Goal: Entertainment & Leisure: Consume media (video, audio)

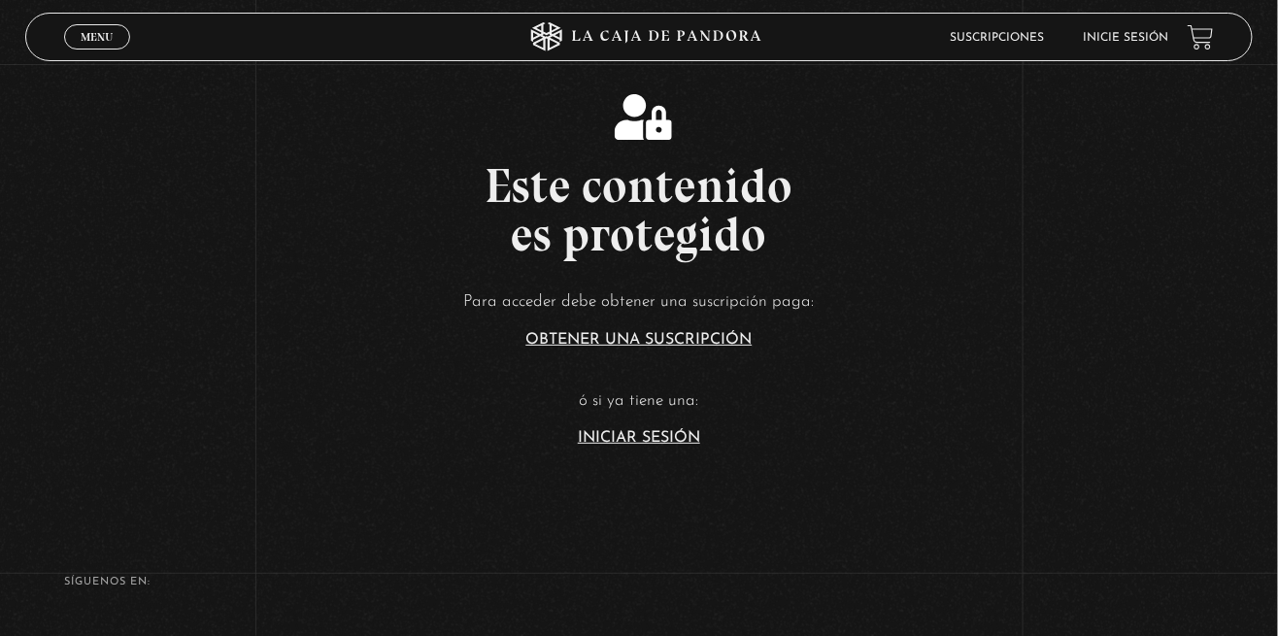
click at [639, 446] on link "Iniciar Sesión" at bounding box center [639, 438] width 122 height 16
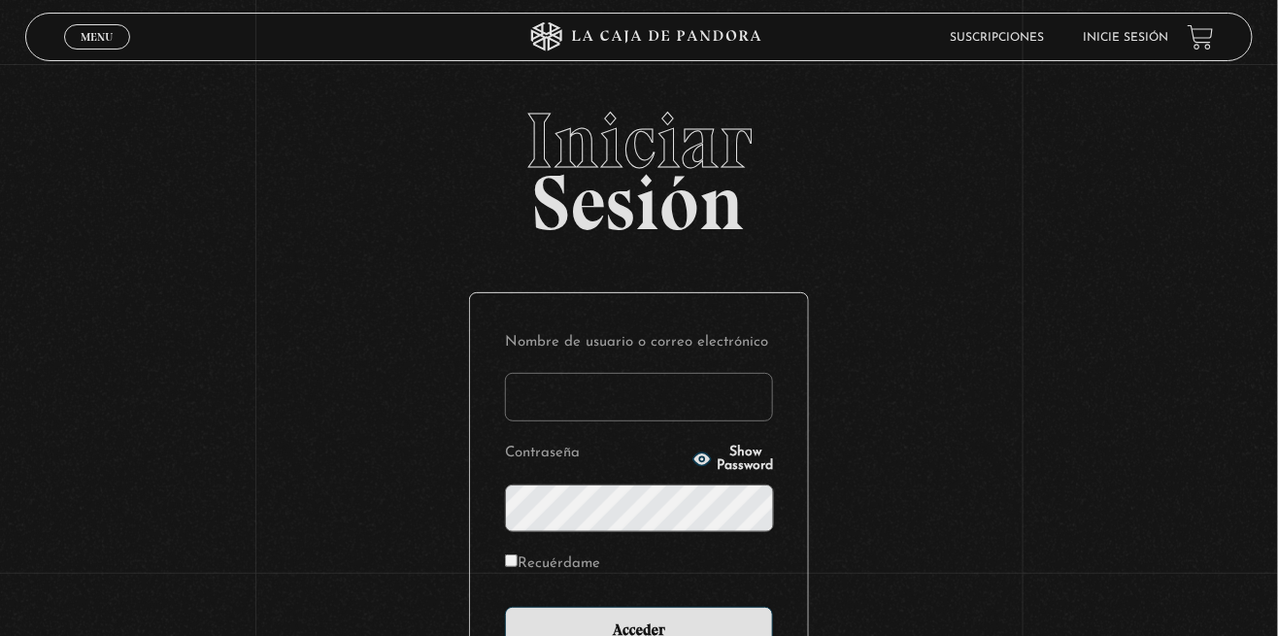
click at [635, 405] on input "Nombre de usuario o correo electrónico" at bounding box center [639, 397] width 268 height 49
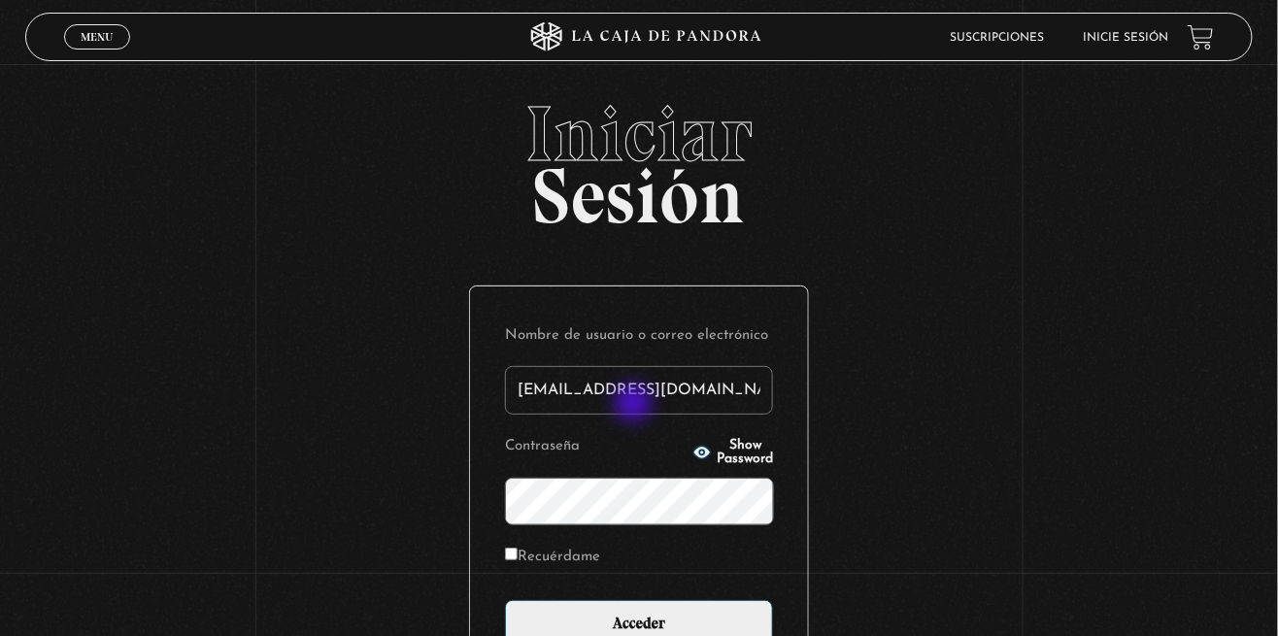
type input "dpalomo19@hotmail.com"
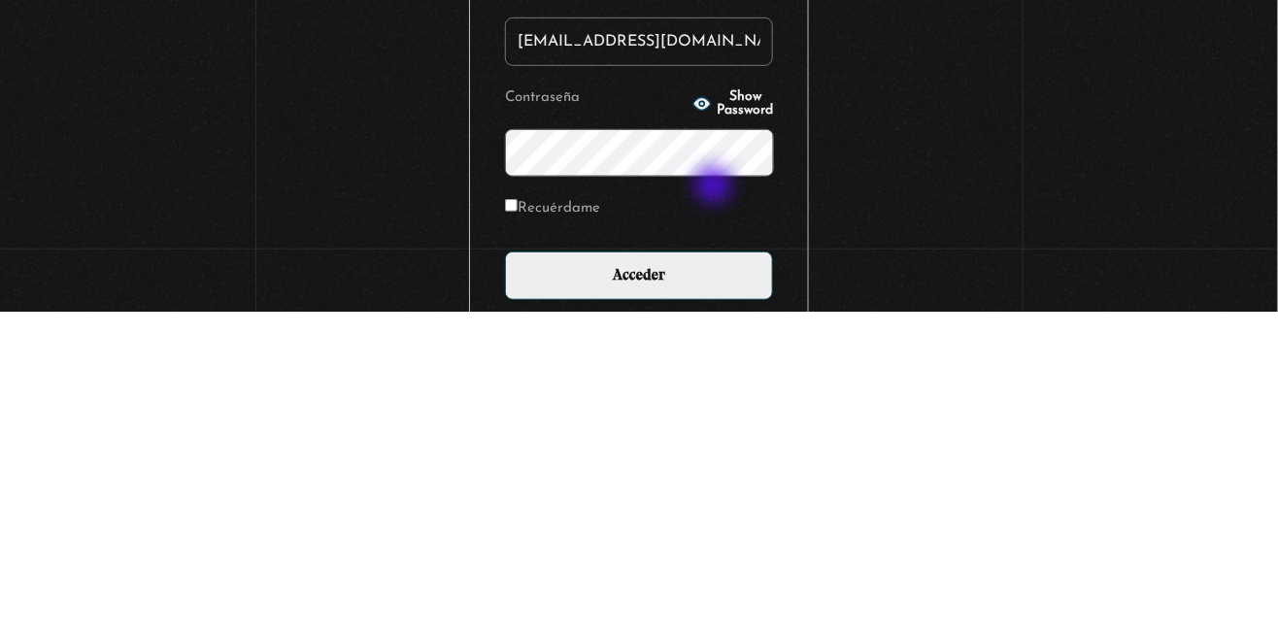
scroll to position [41, 0]
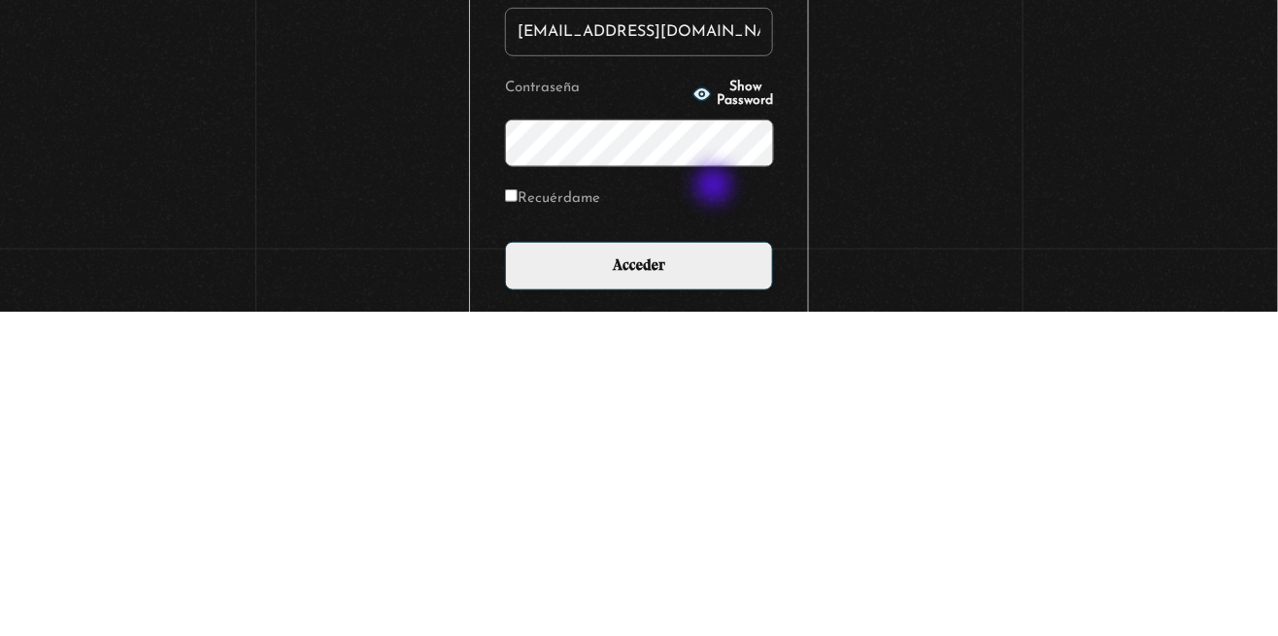
click at [513, 524] on input "Recuérdame" at bounding box center [511, 520] width 13 height 13
checkbox input "true"
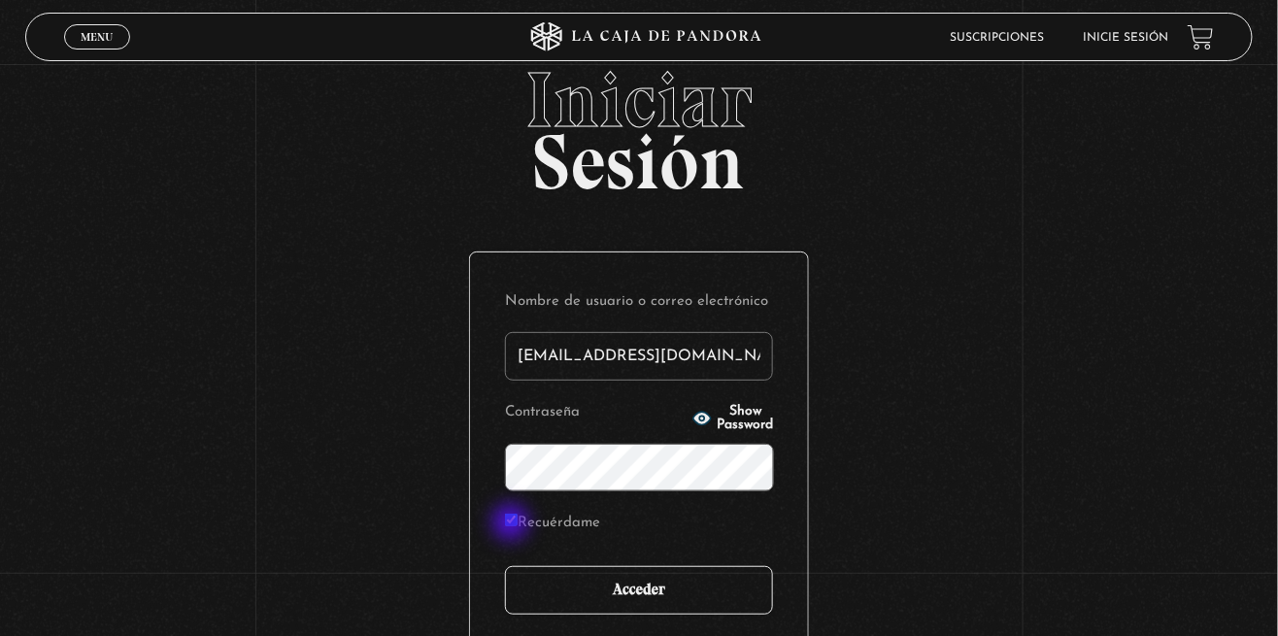
click at [703, 596] on input "Acceder" at bounding box center [639, 590] width 268 height 49
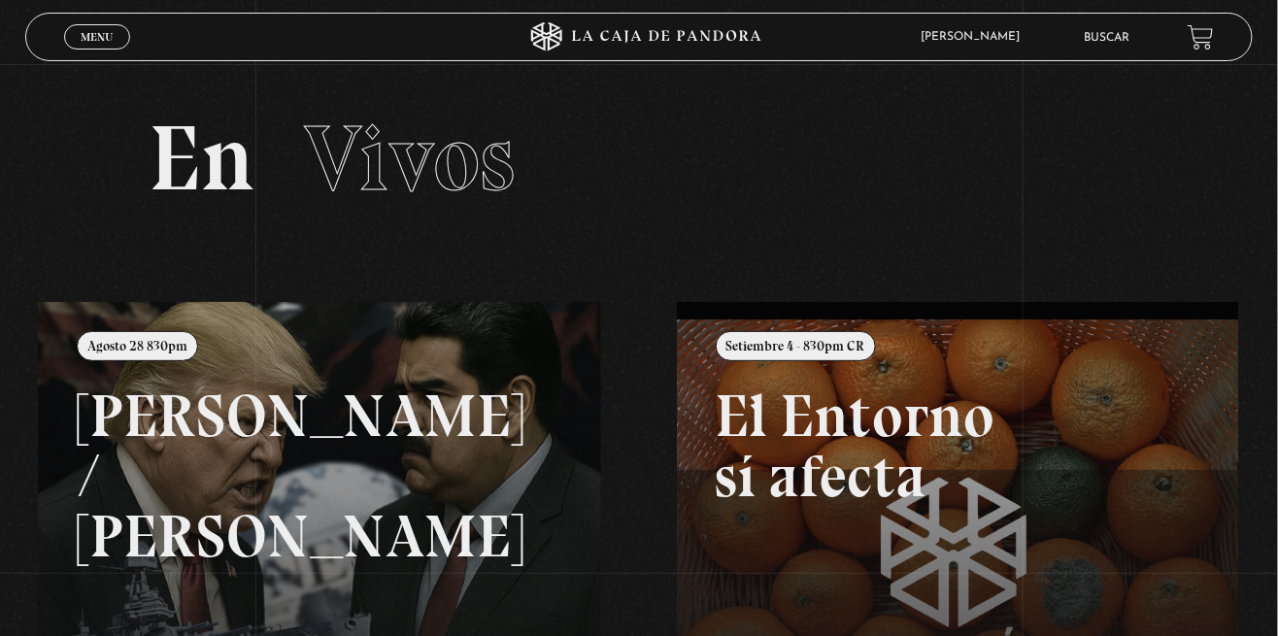
click at [114, 52] on div "Menu Cerrar" at bounding box center [256, 37] width 384 height 47
click at [97, 40] on span "Menu" at bounding box center [97, 37] width 32 height 12
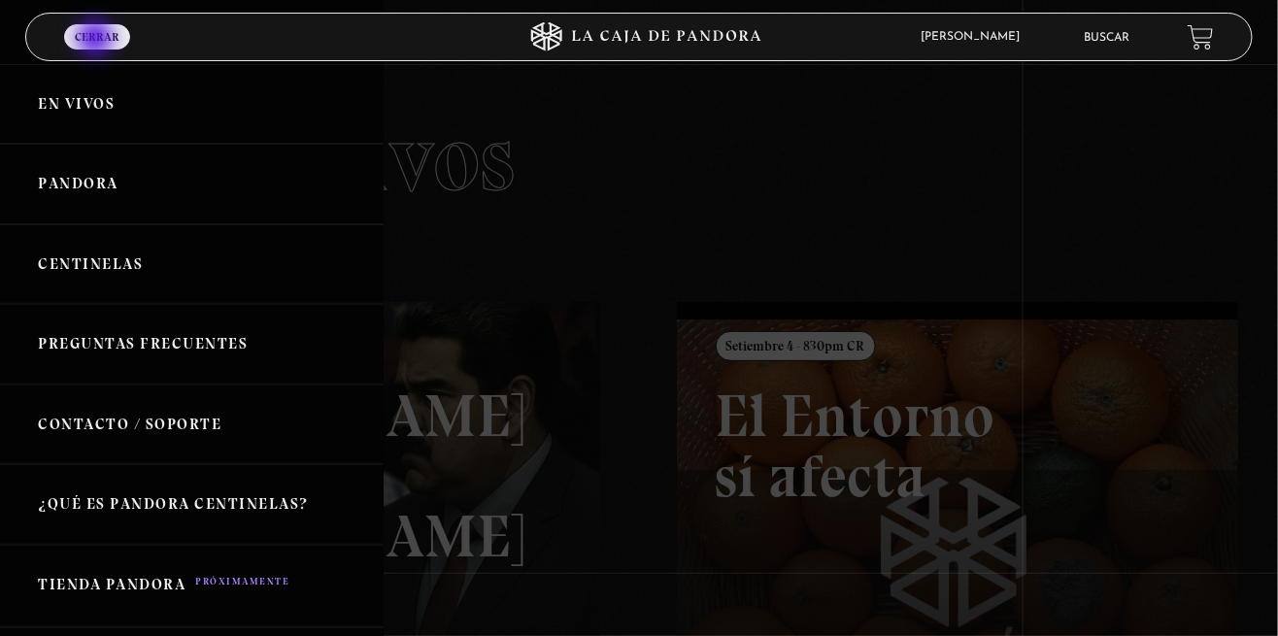
click at [118, 193] on link "Pandora" at bounding box center [192, 184] width 384 height 81
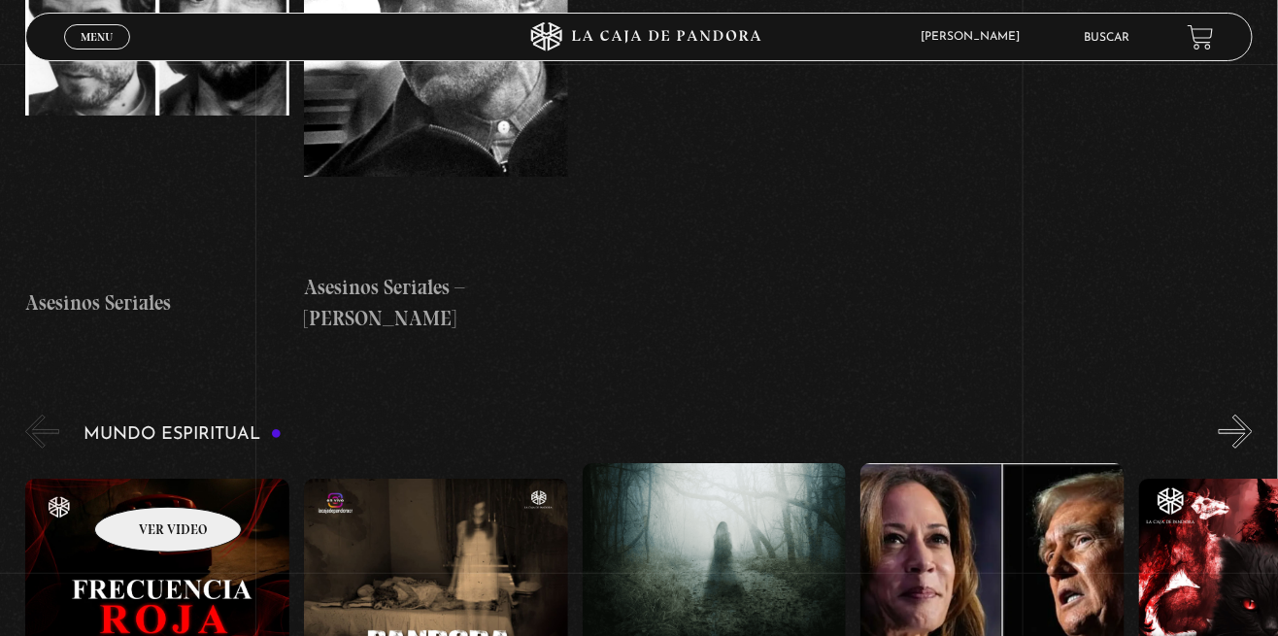
scroll to position [6719, 0]
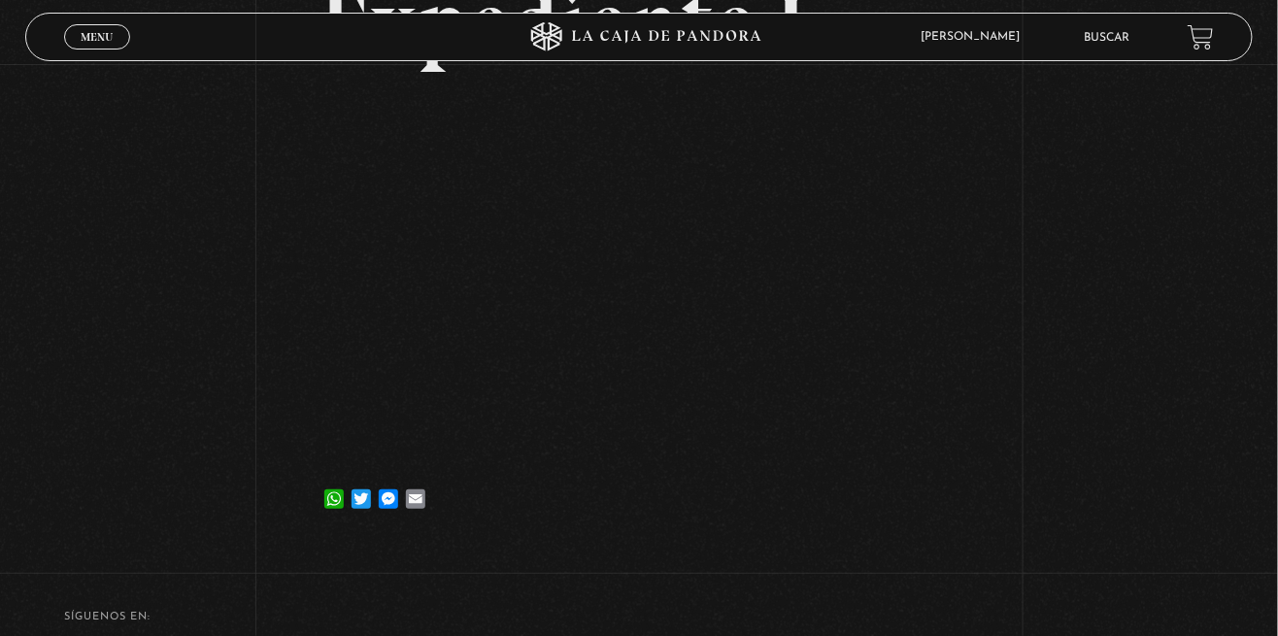
scroll to position [278, 0]
click at [1009, 287] on div "Volver [DATE] Frecuencia Roja Expediente I WhatsApp Twitter Messenger Email" at bounding box center [639, 165] width 1278 height 759
click at [1108, 421] on div "Volver [DATE] Frecuencia Roja Expediente I WhatsApp Twitter Messenger Email" at bounding box center [639, 165] width 1278 height 759
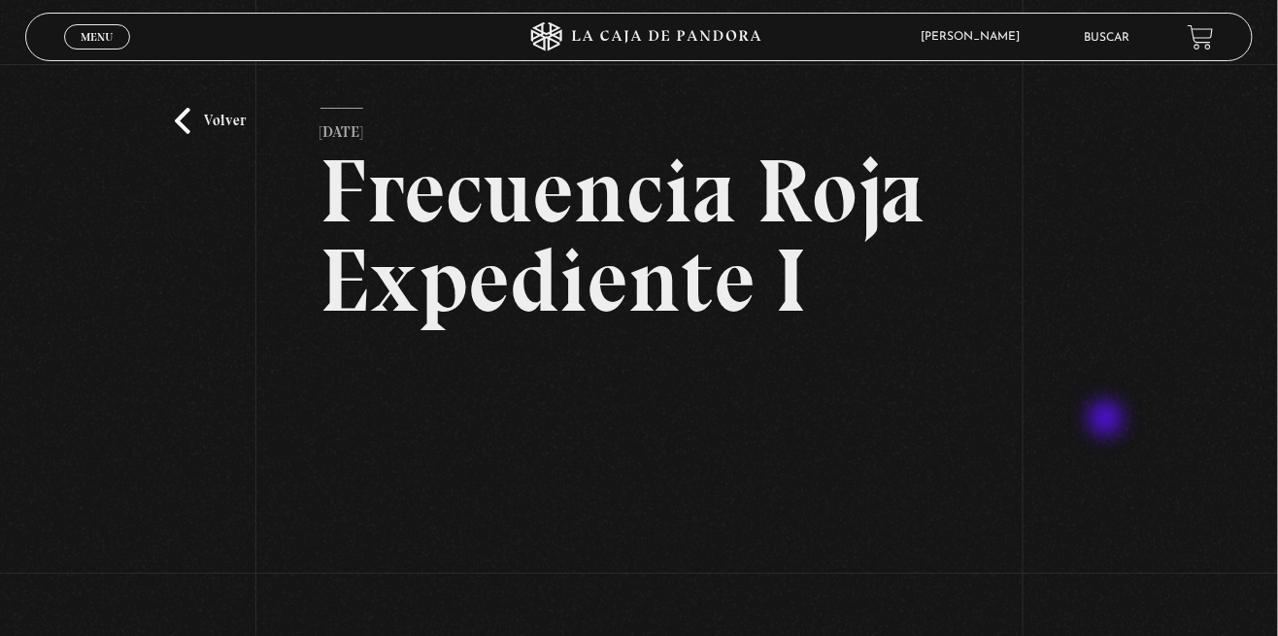
scroll to position [0, 0]
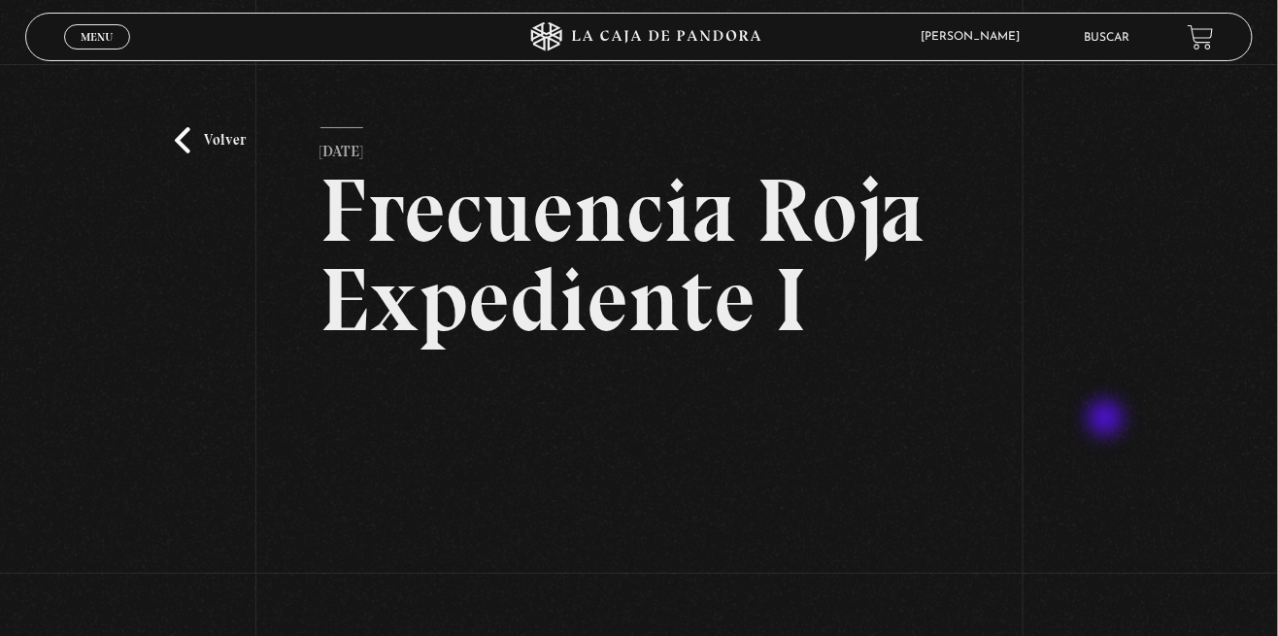
click at [231, 153] on link "Volver" at bounding box center [211, 140] width 72 height 26
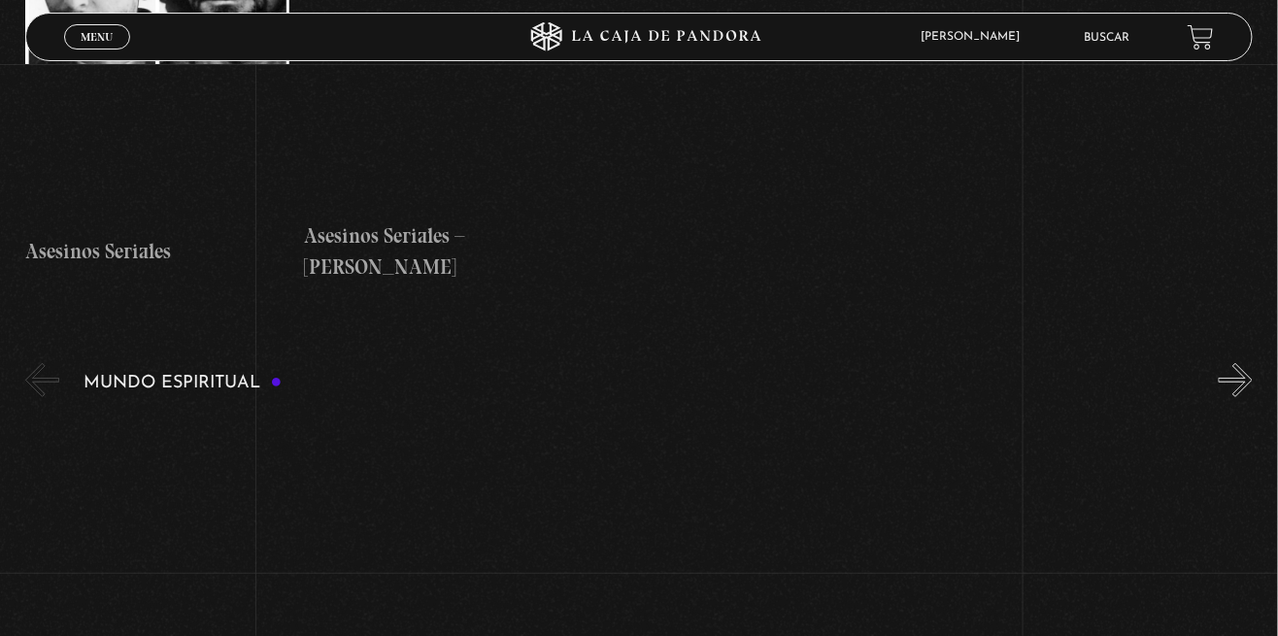
scroll to position [6700, 0]
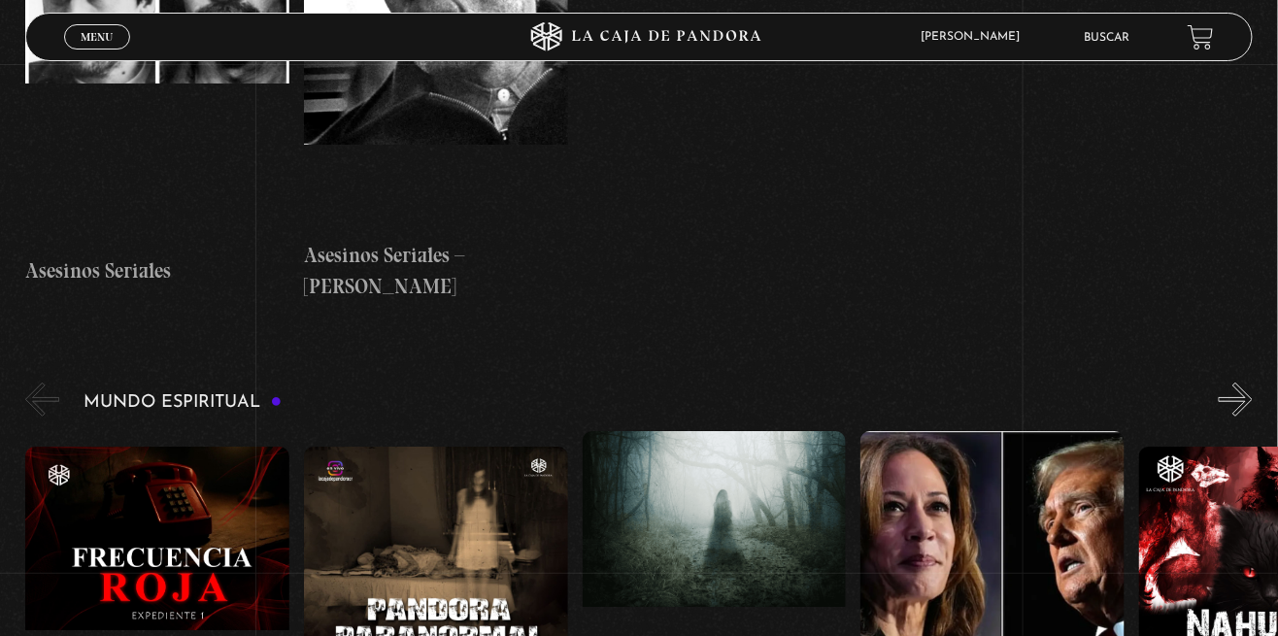
click at [463, 447] on figure at bounding box center [436, 622] width 264 height 350
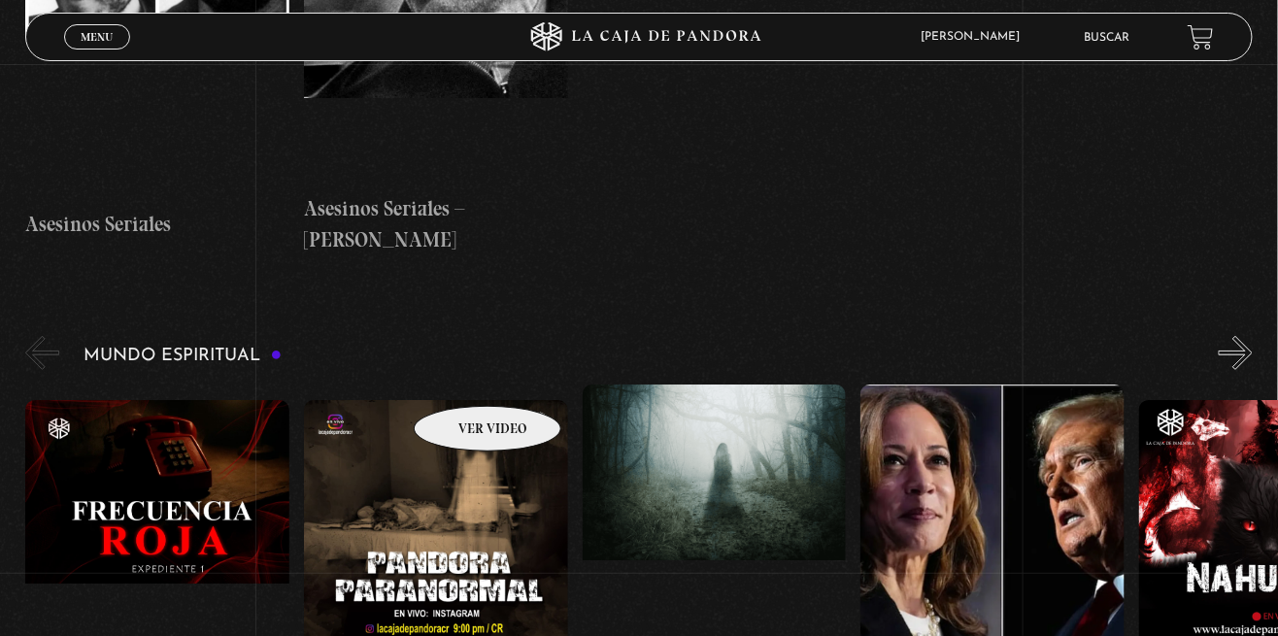
scroll to position [6793, 0]
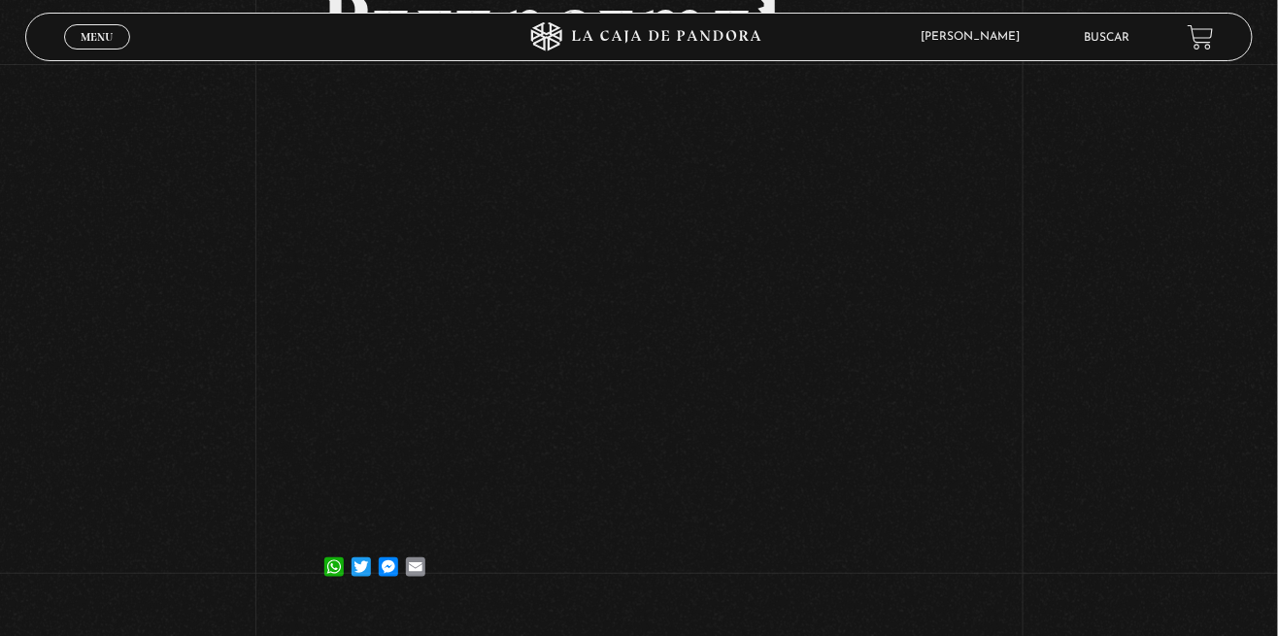
scroll to position [272, 0]
